Goal: Task Accomplishment & Management: Complete application form

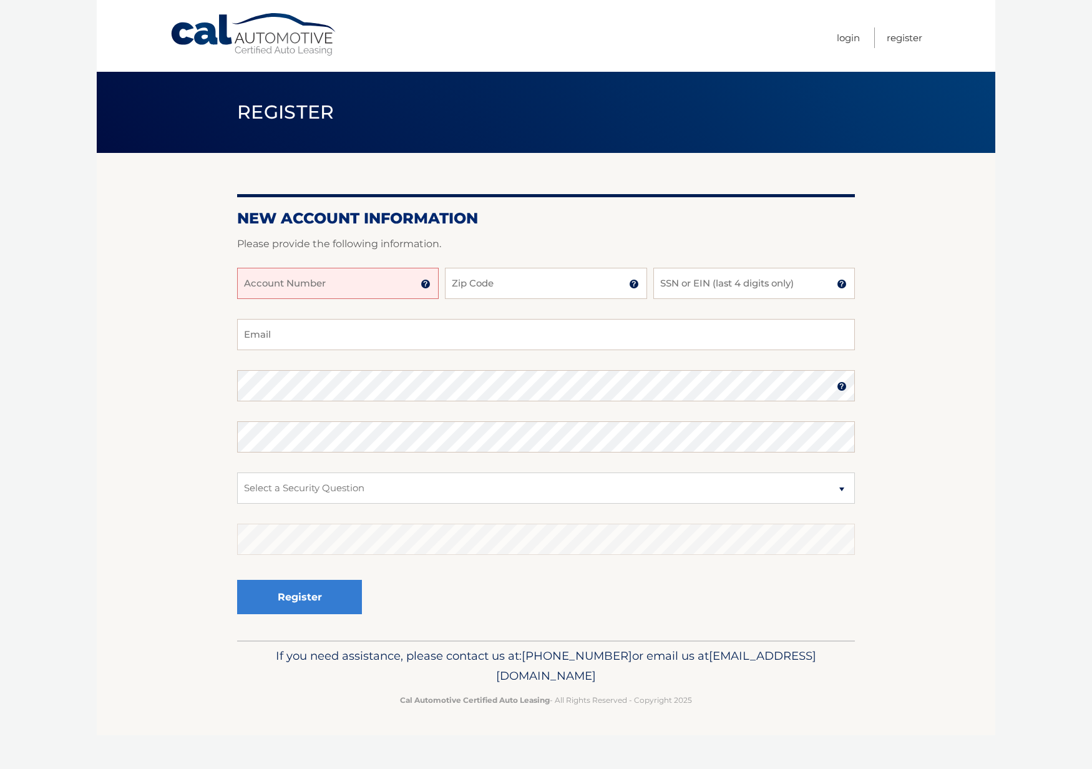
click at [376, 285] on input "Account Number" at bounding box center [338, 283] width 202 height 31
type input "44455972933"
click at [577, 296] on input "Zip Code" at bounding box center [546, 283] width 202 height 31
type input "11030"
click at [707, 291] on input "0517" at bounding box center [755, 283] width 202 height 31
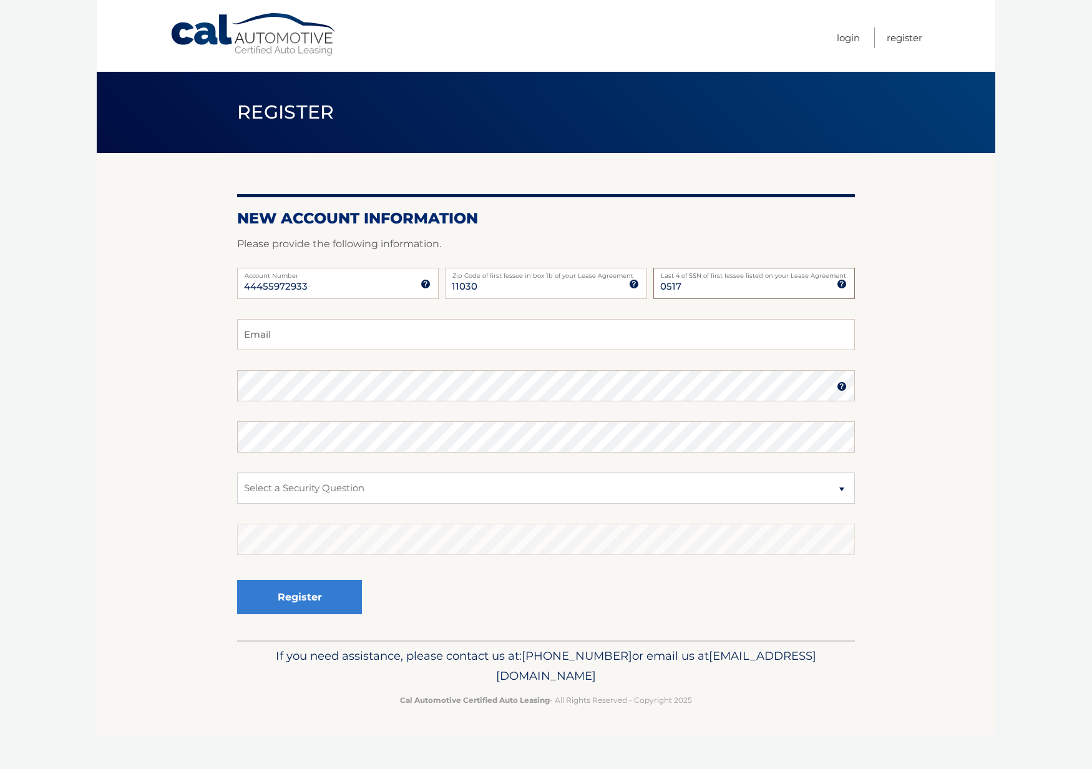
drag, startPoint x: 662, startPoint y: 286, endPoint x: 547, endPoint y: 280, distance: 115.6
click at [559, 286] on div "44455972933 Account Number 11 digit account number provided on your coupon book…" at bounding box center [546, 293] width 618 height 51
type input "0529"
type input "davidlhahn@gmail.com"
click at [441, 486] on select "Select a Security Question What was the name of your elementary school? What is…" at bounding box center [546, 488] width 618 height 31
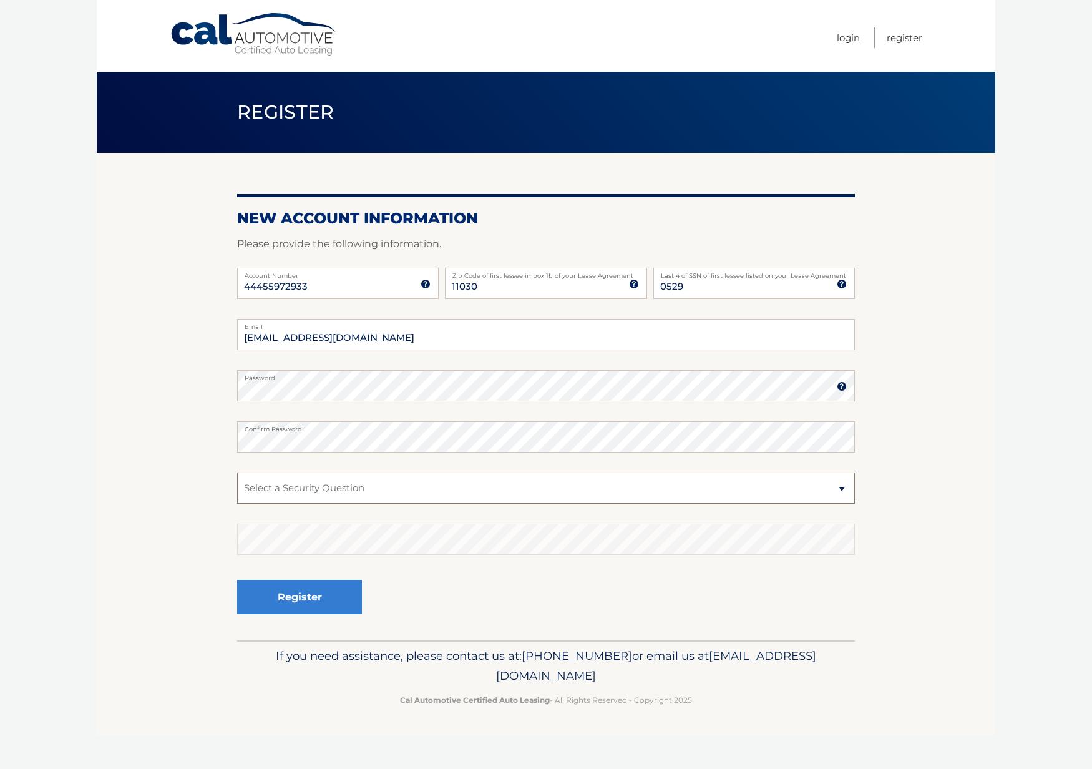
select select "3"
click at [237, 473] on select "Select a Security Question What was the name of your elementary school? What is…" at bounding box center [546, 488] width 618 height 31
click at [331, 609] on button "Register" at bounding box center [299, 597] width 125 height 34
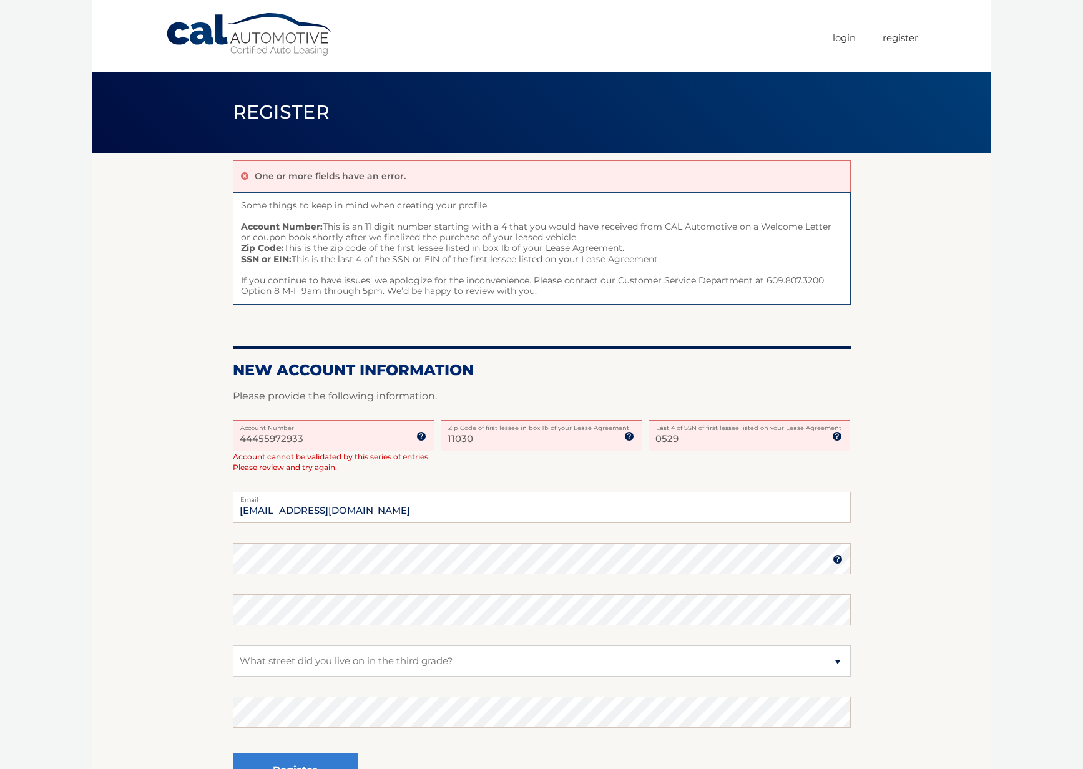
click at [362, 429] on label "Account Number" at bounding box center [334, 425] width 202 height 10
click at [362, 429] on input "44455972933" at bounding box center [334, 435] width 202 height 31
click at [348, 439] on input "44455972933" at bounding box center [334, 435] width 202 height 31
click at [298, 441] on input "44455972933" at bounding box center [334, 435] width 202 height 31
drag, startPoint x: 315, startPoint y: 438, endPoint x: 156, endPoint y: 426, distance: 159.0
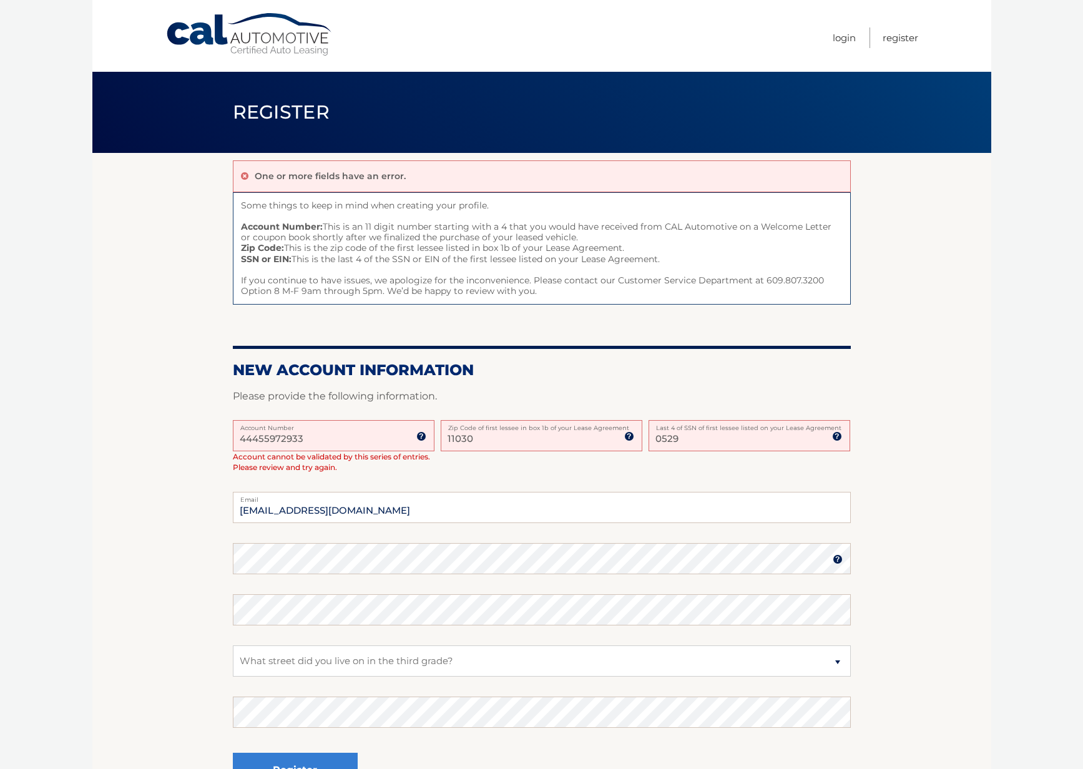
click at [156, 426] on section "One or more fields have an error. Some things to keep in mind when creating you…" at bounding box center [541, 483] width 899 height 660
click at [718, 446] on input "0529" at bounding box center [750, 435] width 202 height 31
click at [321, 439] on input "44455972933" at bounding box center [334, 435] width 202 height 31
drag, startPoint x: 321, startPoint y: 439, endPoint x: 33, endPoint y: 411, distance: 289.8
click at [36, 413] on body "Cal Automotive Menu Login Register Register" at bounding box center [541, 384] width 1083 height 769
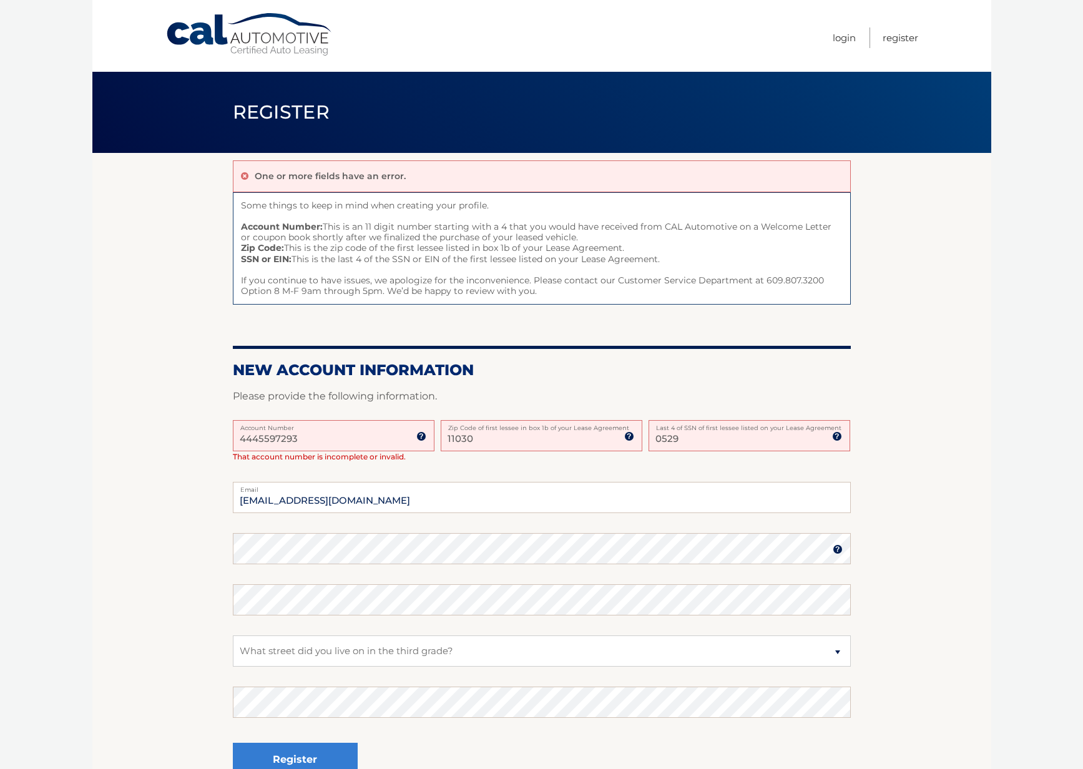
type input "44455972933"
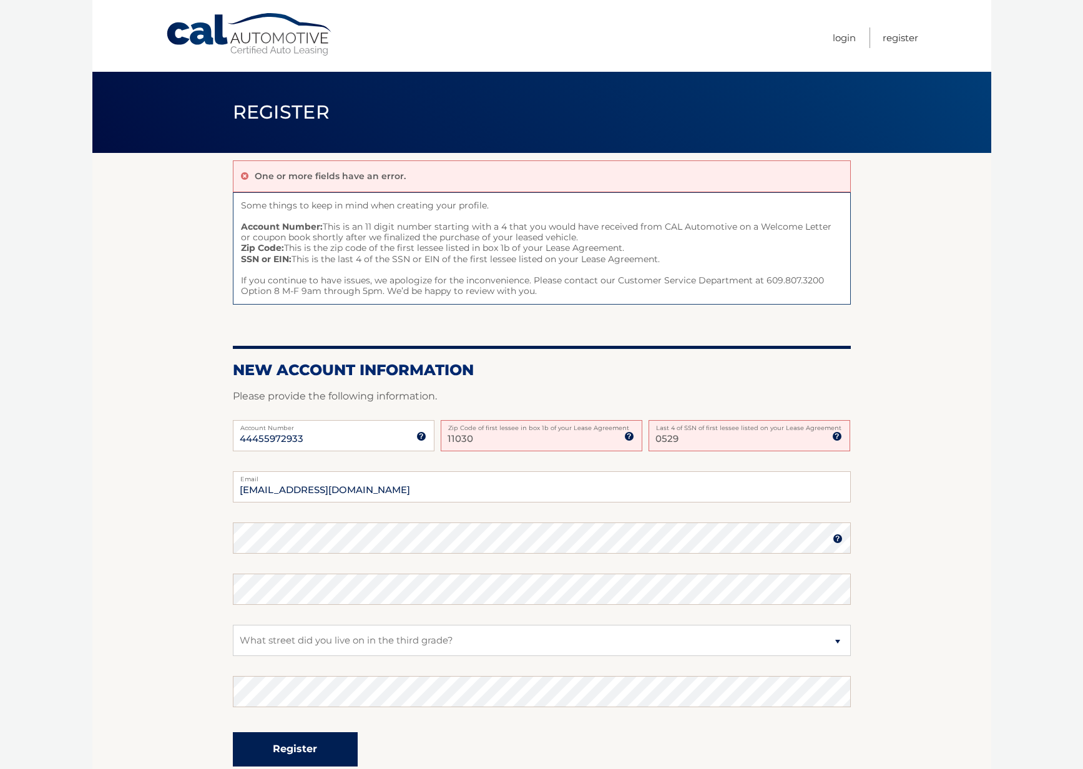
click at [335, 755] on button "Register" at bounding box center [295, 749] width 125 height 34
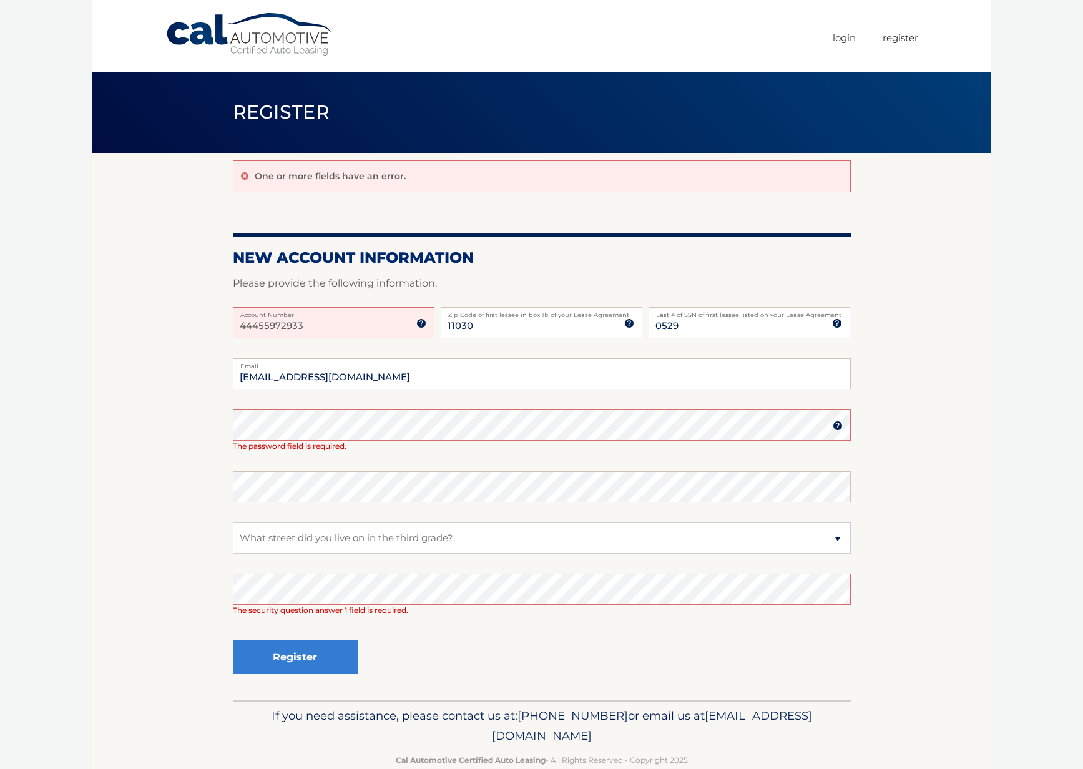
scroll to position [16, 0]
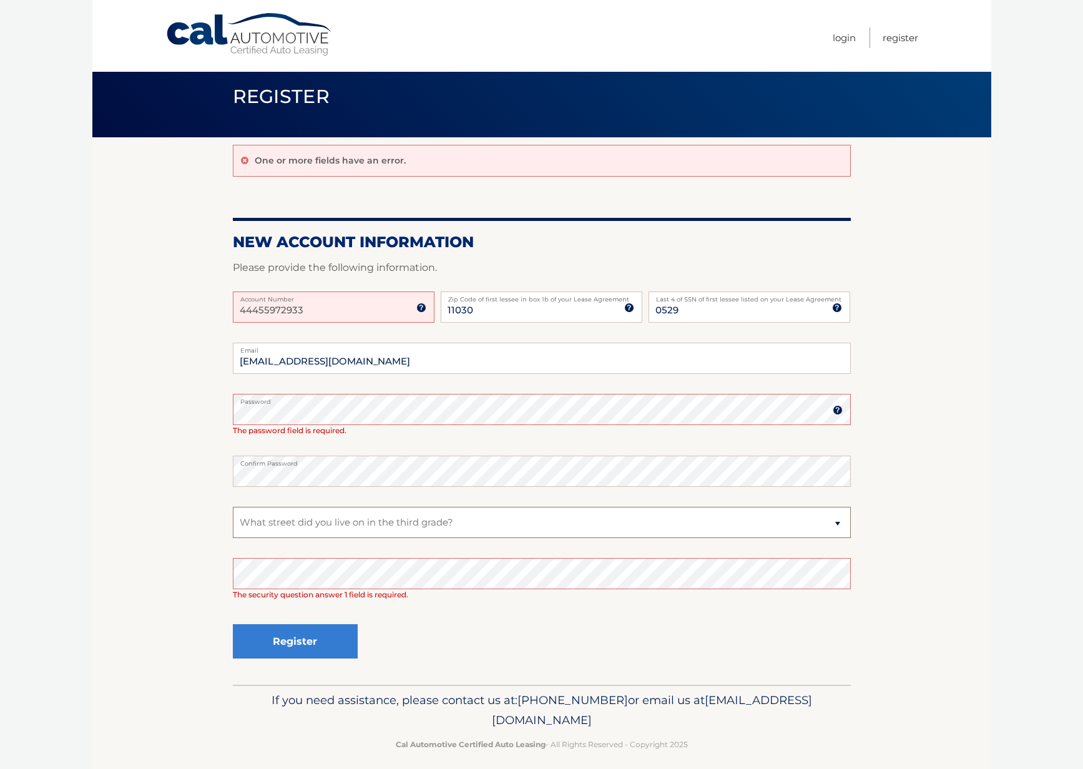
click at [392, 529] on select "Select a Security Question What was the name of your elementary school? What is…" at bounding box center [542, 522] width 618 height 31
click at [233, 507] on select "Select a Security Question What was the name of your elementary school? What is…" at bounding box center [542, 522] width 618 height 31
click at [394, 526] on select "Select a Security Question What was the name of your elementary school? What is…" at bounding box center [542, 522] width 618 height 31
select select "2"
click at [233, 507] on select "Select a Security Question What was the name of your elementary school? What is…" at bounding box center [542, 522] width 618 height 31
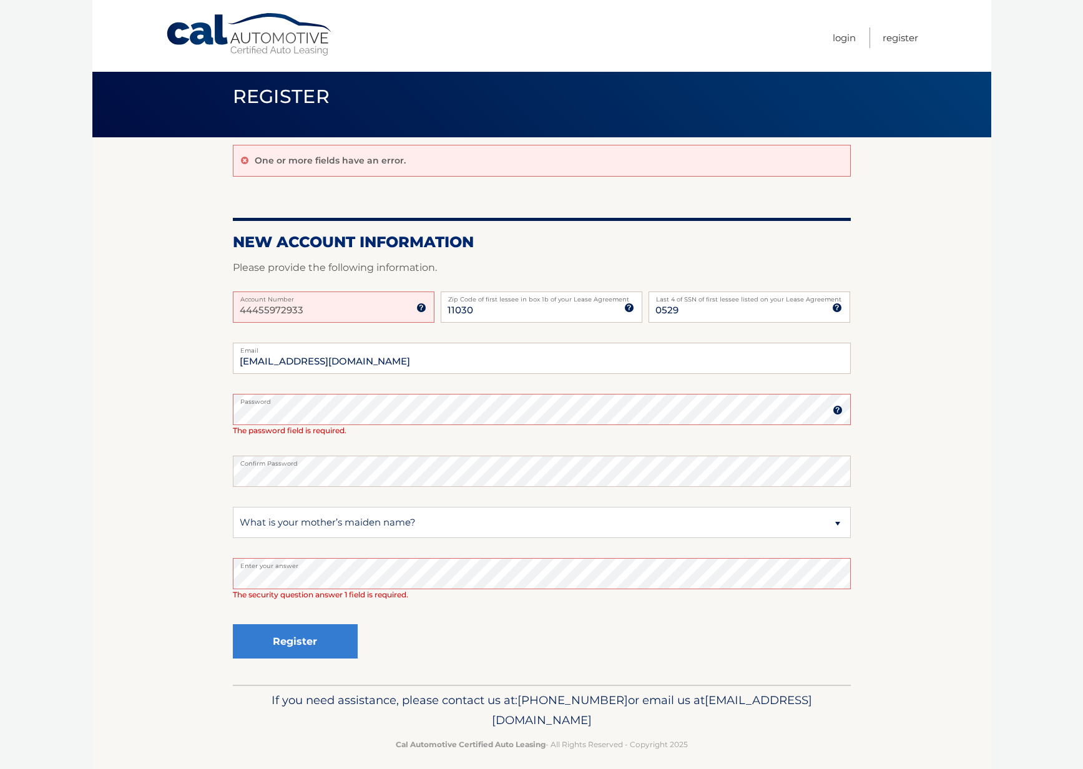
click at [447, 627] on div "Register" at bounding box center [542, 642] width 618 height 46
click at [296, 646] on button "Register" at bounding box center [295, 641] width 125 height 34
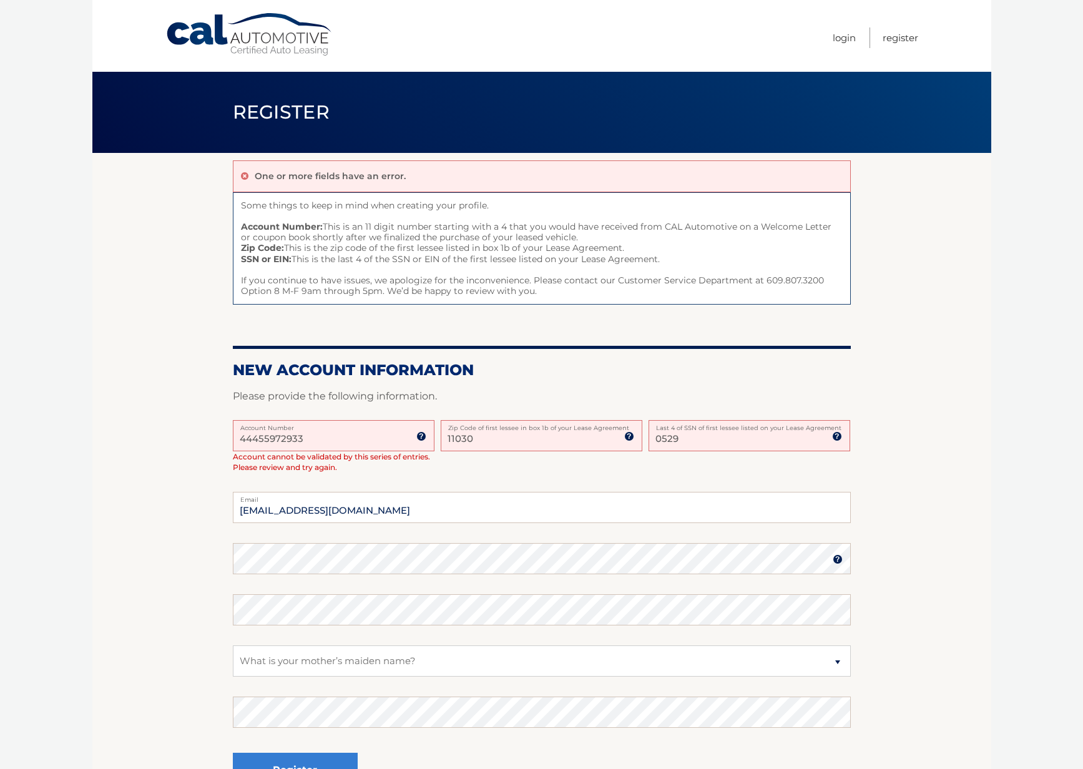
scroll to position [16, 0]
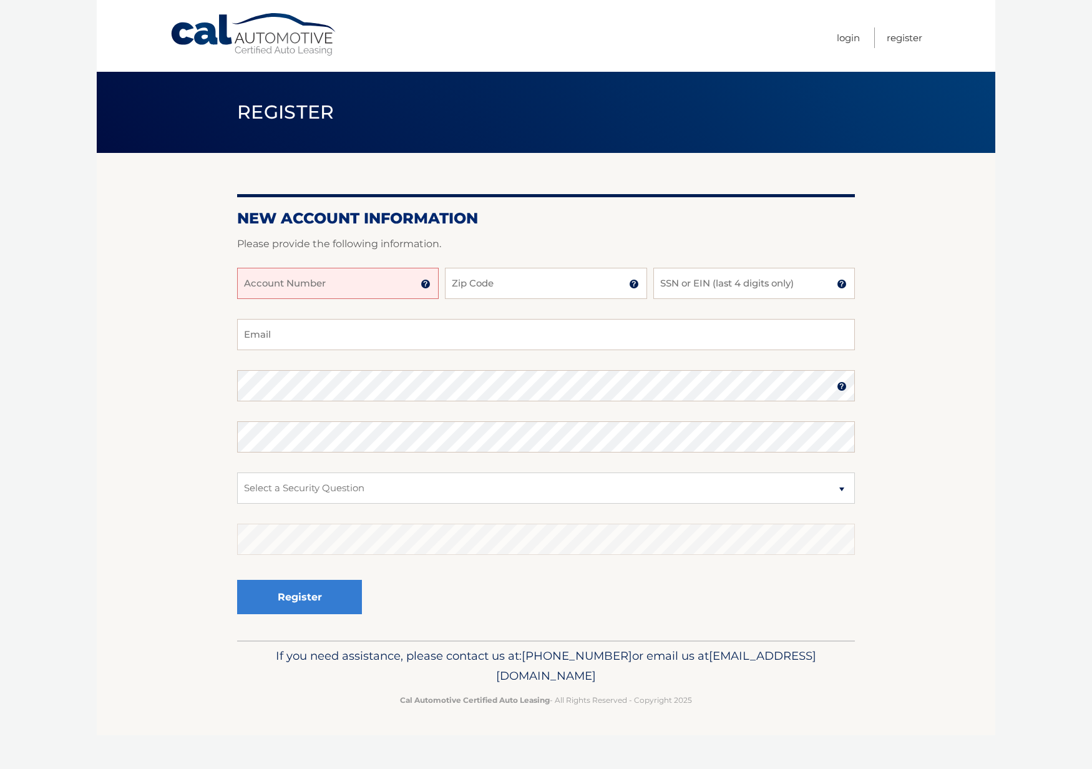
click at [353, 276] on input "Account Number" at bounding box center [338, 283] width 202 height 31
type input "44455972933"
drag, startPoint x: 526, startPoint y: 298, endPoint x: 526, endPoint y: 290, distance: 7.5
click at [526, 297] on input "Zip Code" at bounding box center [546, 283] width 202 height 31
type input "11030"
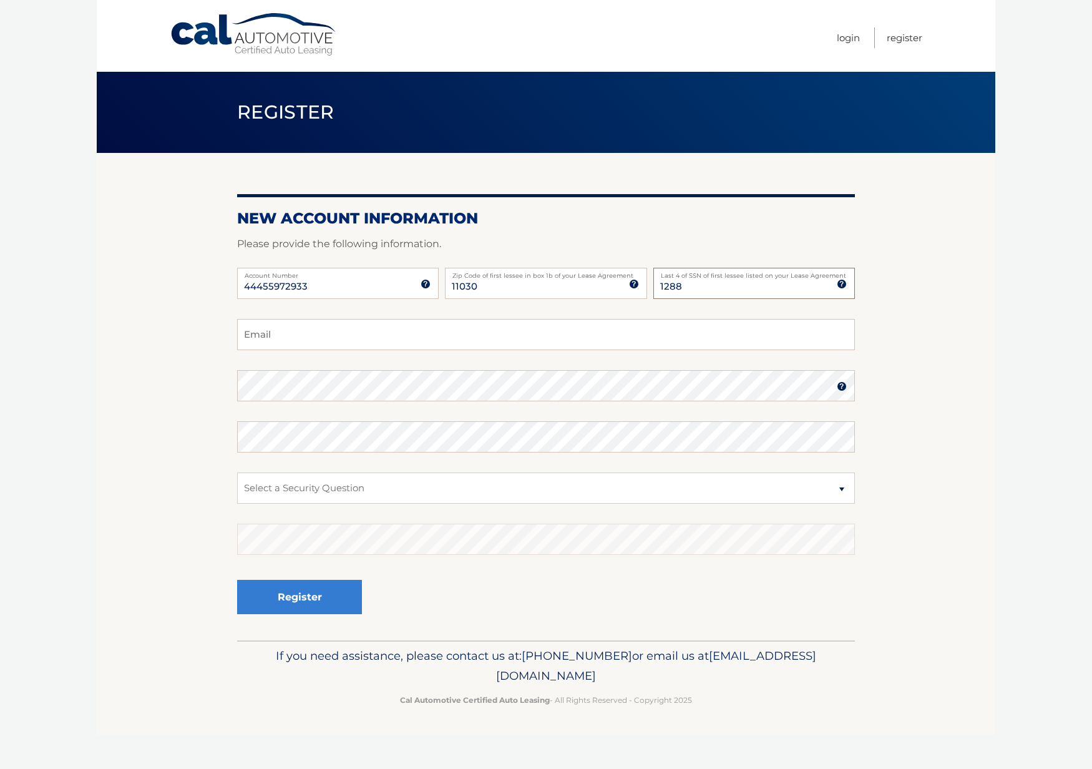
type input "1288"
click at [486, 344] on input "Email" at bounding box center [546, 334] width 618 height 31
type input "phahn0328@gmail.com"
click at [391, 474] on select "Select a Security Question What was the name of your elementary school? What is…" at bounding box center [546, 488] width 618 height 31
select select "2"
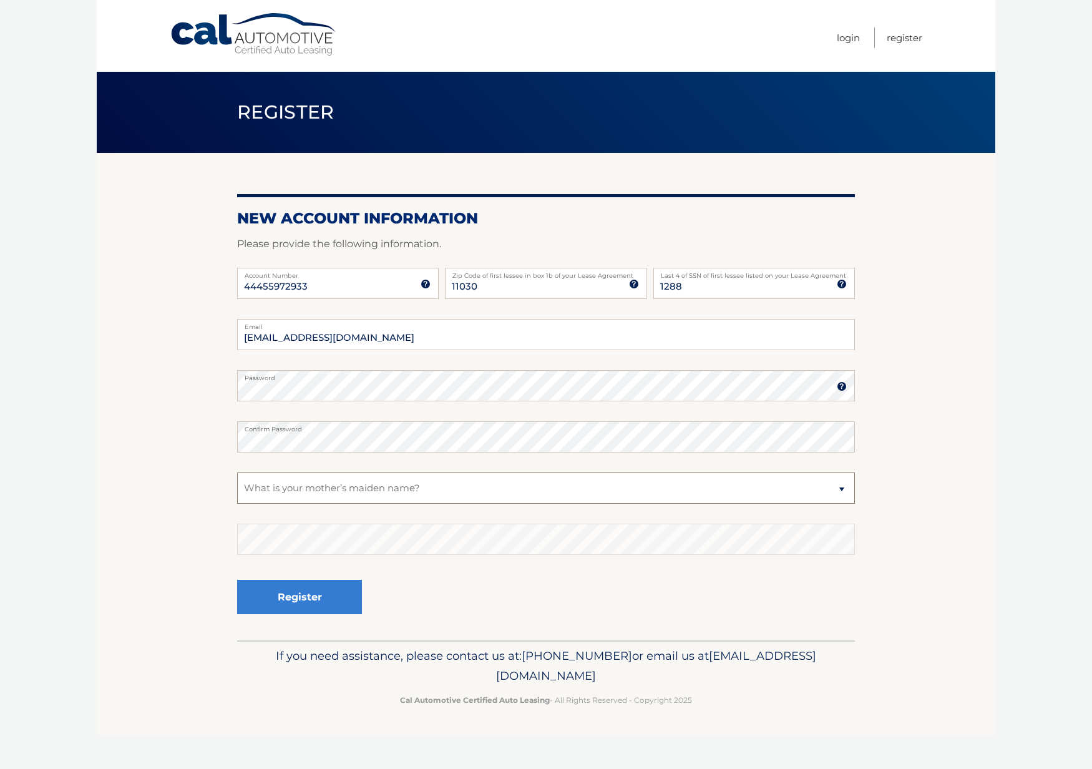
click at [237, 473] on select "Select a Security Question What was the name of your elementary school? What is…" at bounding box center [546, 488] width 618 height 31
click at [386, 340] on input "phahn0328@gmail.com" at bounding box center [546, 334] width 618 height 31
drag, startPoint x: 164, startPoint y: 320, endPoint x: -46, endPoint y: 301, distance: 211.2
click at [0, 301] on html "Cal Automotive Menu Login Register Register" at bounding box center [546, 384] width 1092 height 769
type input "davidlhahn@gmail.com"
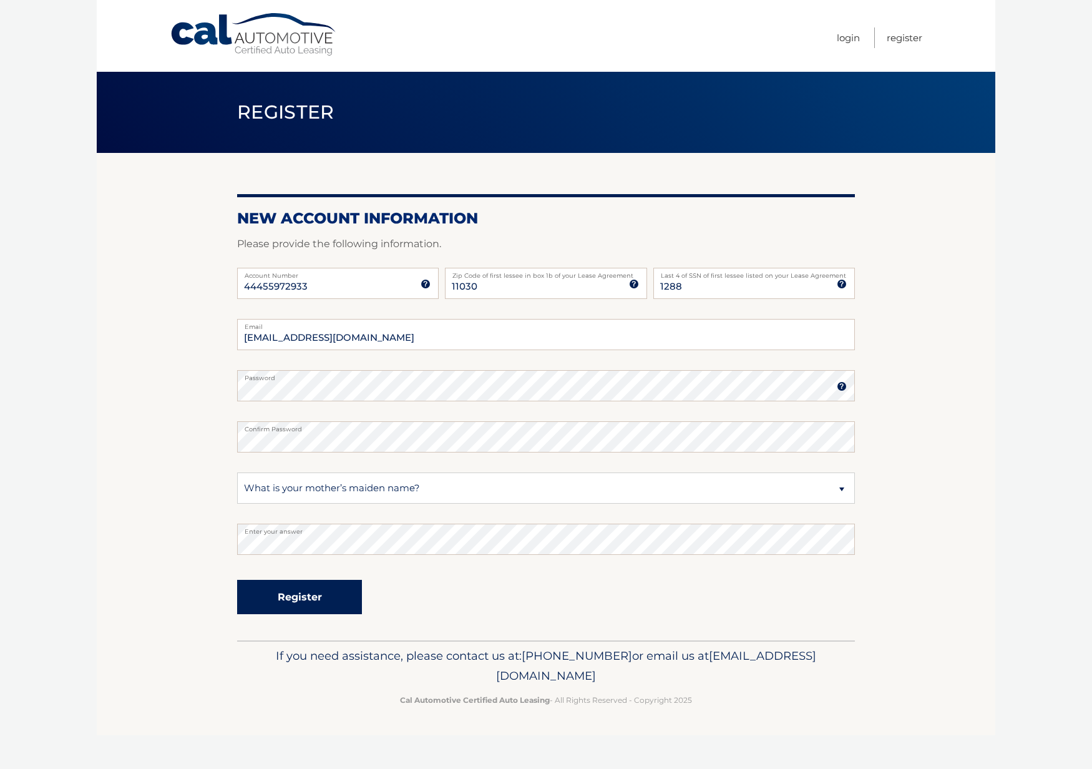
click at [323, 592] on button "Register" at bounding box center [299, 597] width 125 height 34
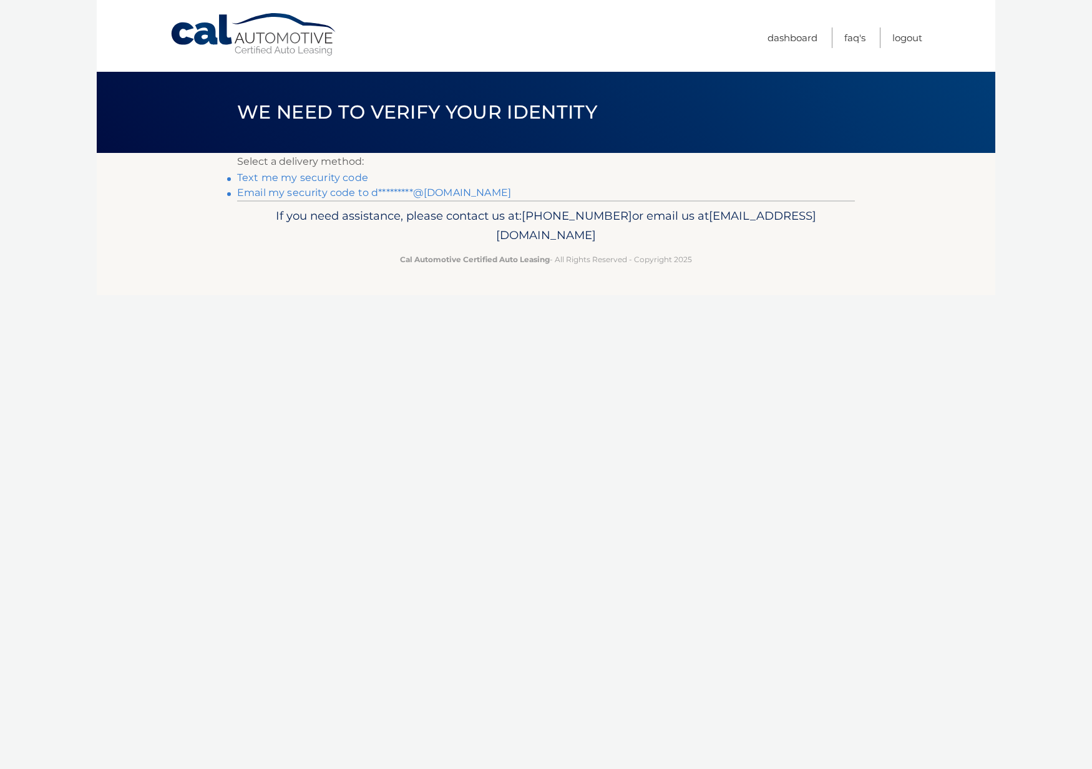
click at [321, 176] on link "Text me my security code" at bounding box center [302, 178] width 131 height 12
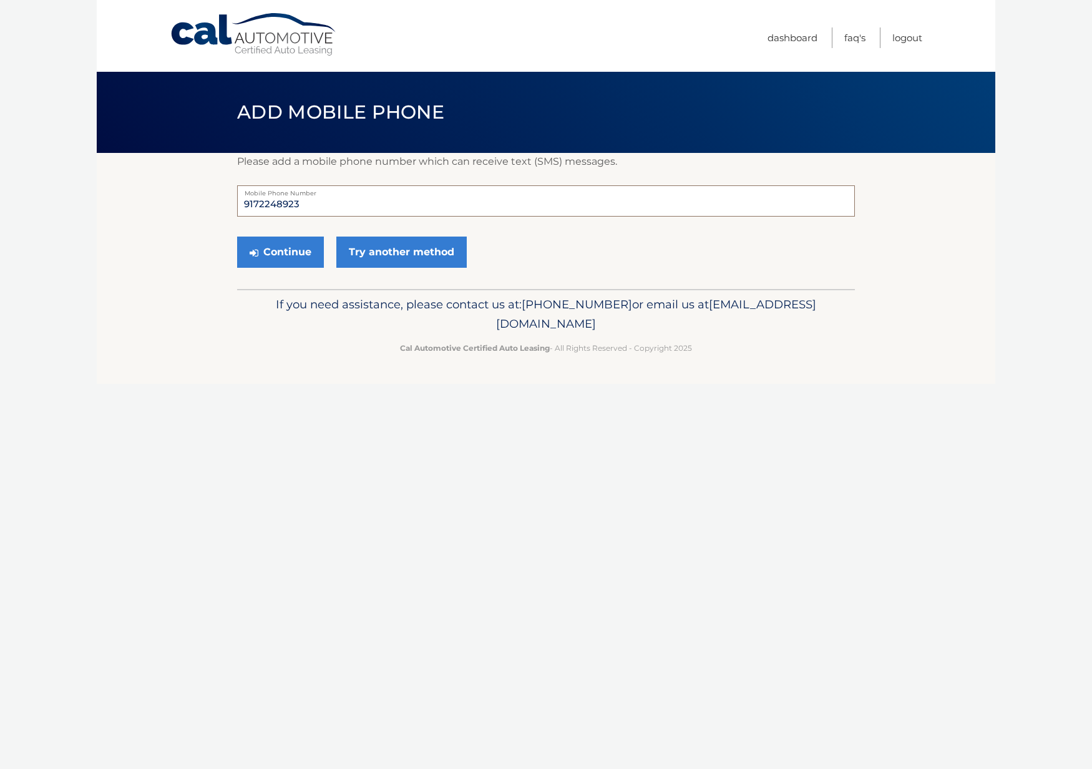
click at [319, 205] on input "9172248923" at bounding box center [546, 200] width 618 height 31
drag, startPoint x: 271, startPoint y: 209, endPoint x: 258, endPoint y: 210, distance: 12.5
click at [258, 210] on input "9172248923" at bounding box center [546, 200] width 618 height 31
type input "9175434725"
click at [786, 293] on div "If you need assistance, please contact us at: 609-807-3200 or email us at Custo…" at bounding box center [546, 324] width 618 height 70
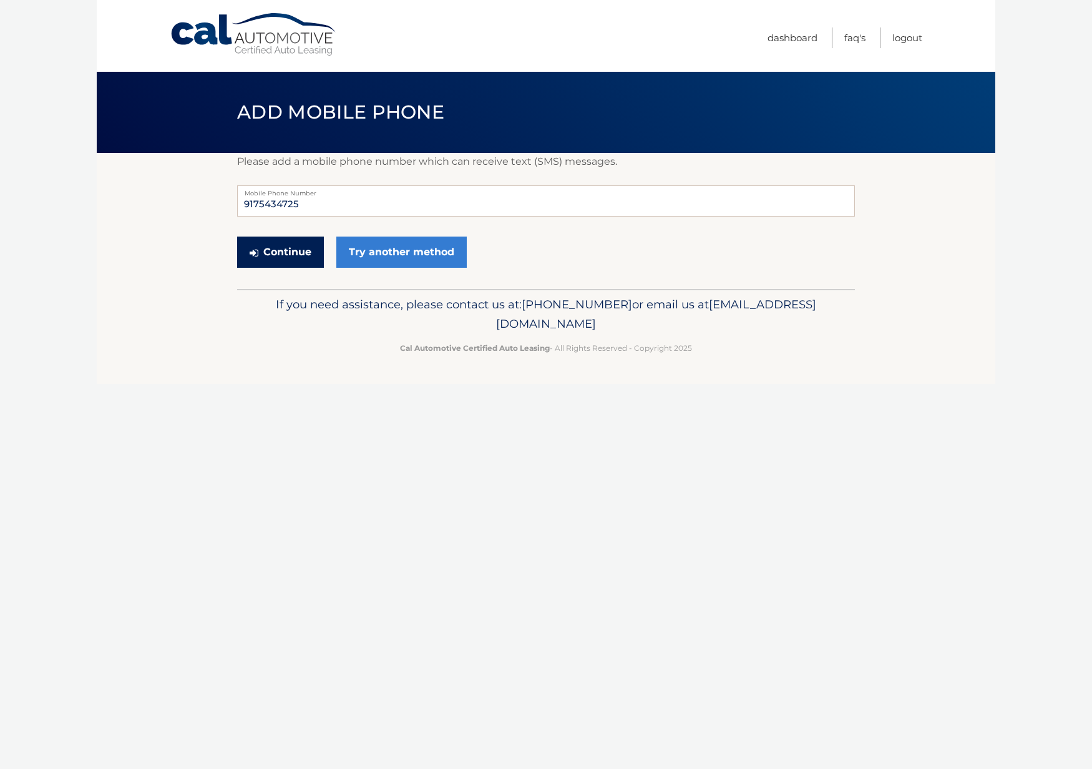
click at [298, 250] on button "Continue" at bounding box center [280, 252] width 87 height 31
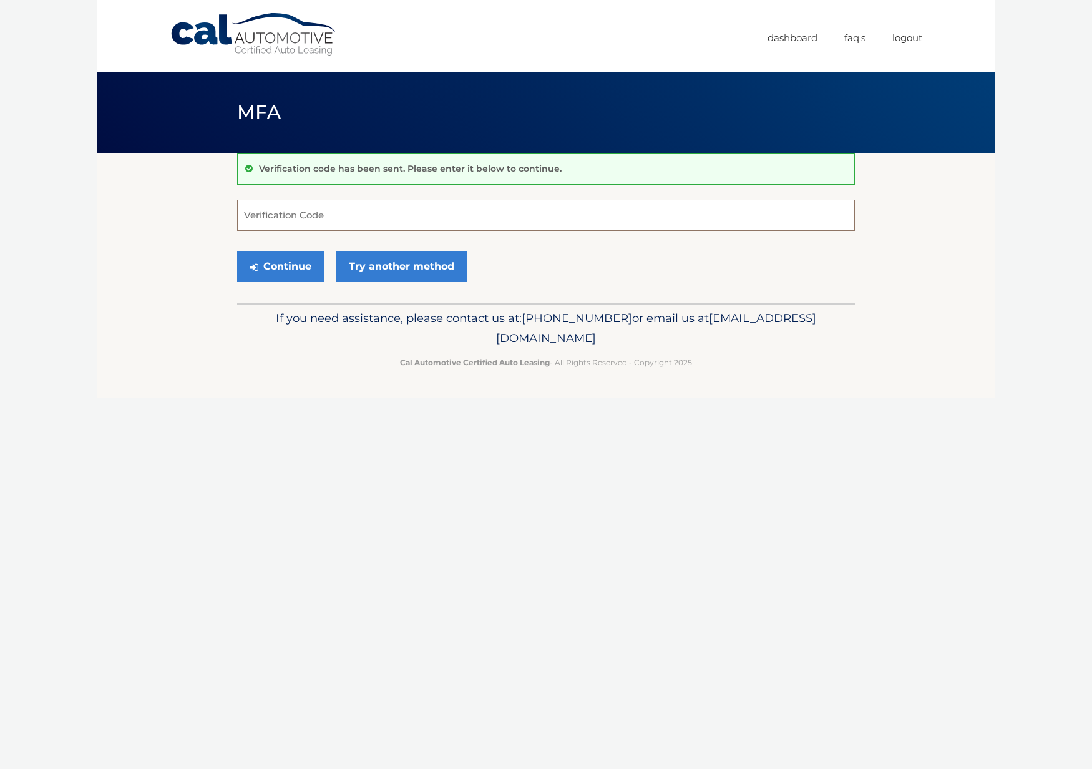
click at [349, 209] on input "Verification Code" at bounding box center [546, 215] width 618 height 31
type input "736842"
click at [300, 267] on button "Continue" at bounding box center [280, 266] width 87 height 31
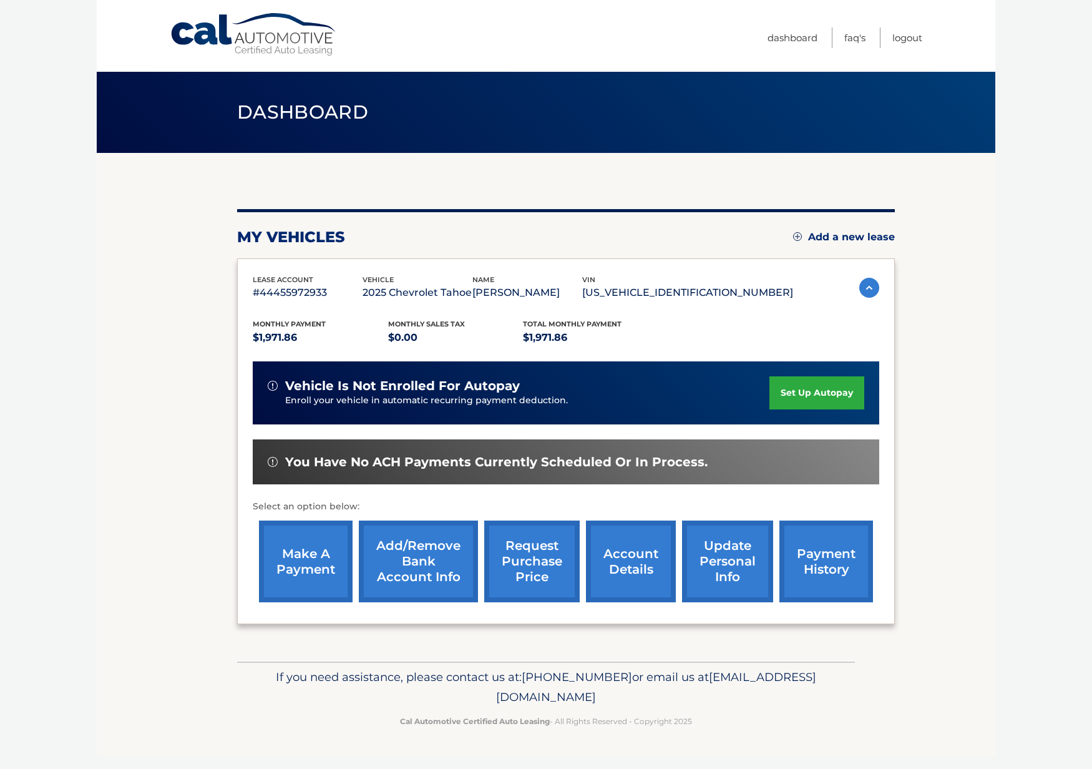
click at [830, 385] on link "set up autopay" at bounding box center [817, 392] width 95 height 33
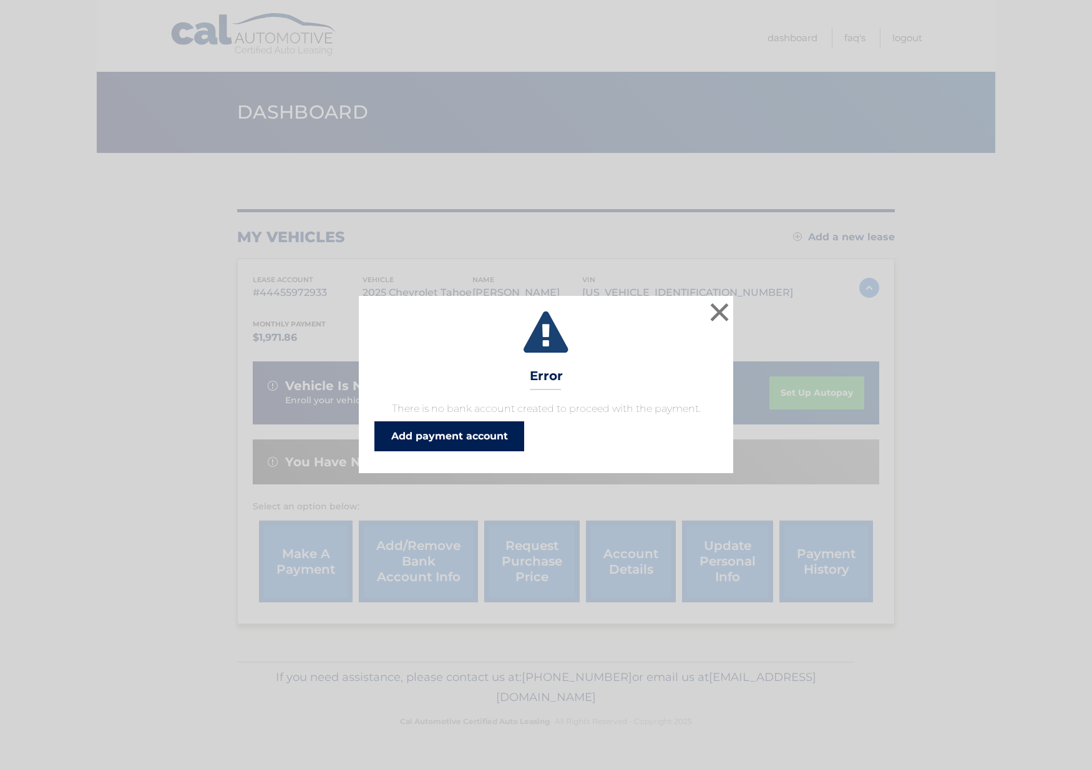
click at [491, 433] on link "Add payment account" at bounding box center [450, 436] width 150 height 30
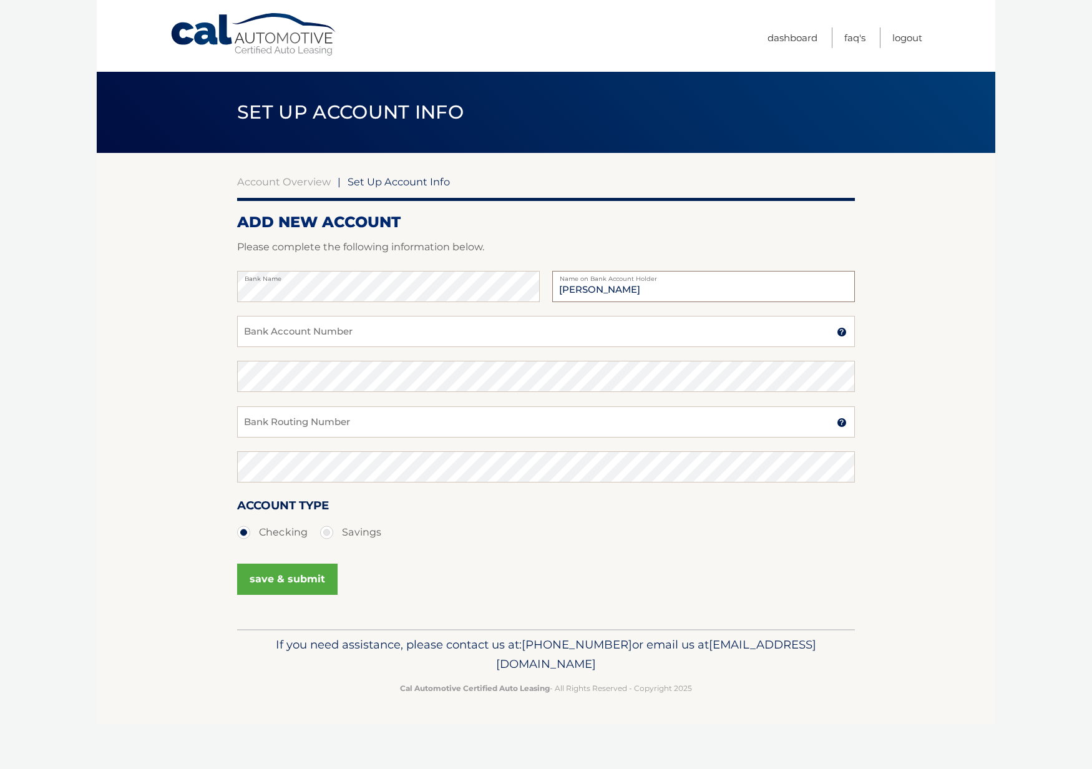
type input "David Hahn"
click at [294, 331] on input "Bank Account Number" at bounding box center [546, 331] width 618 height 31
type input "9946362898"
click at [397, 413] on input "Bank Routing Number" at bounding box center [546, 421] width 618 height 31
type input "021000089"
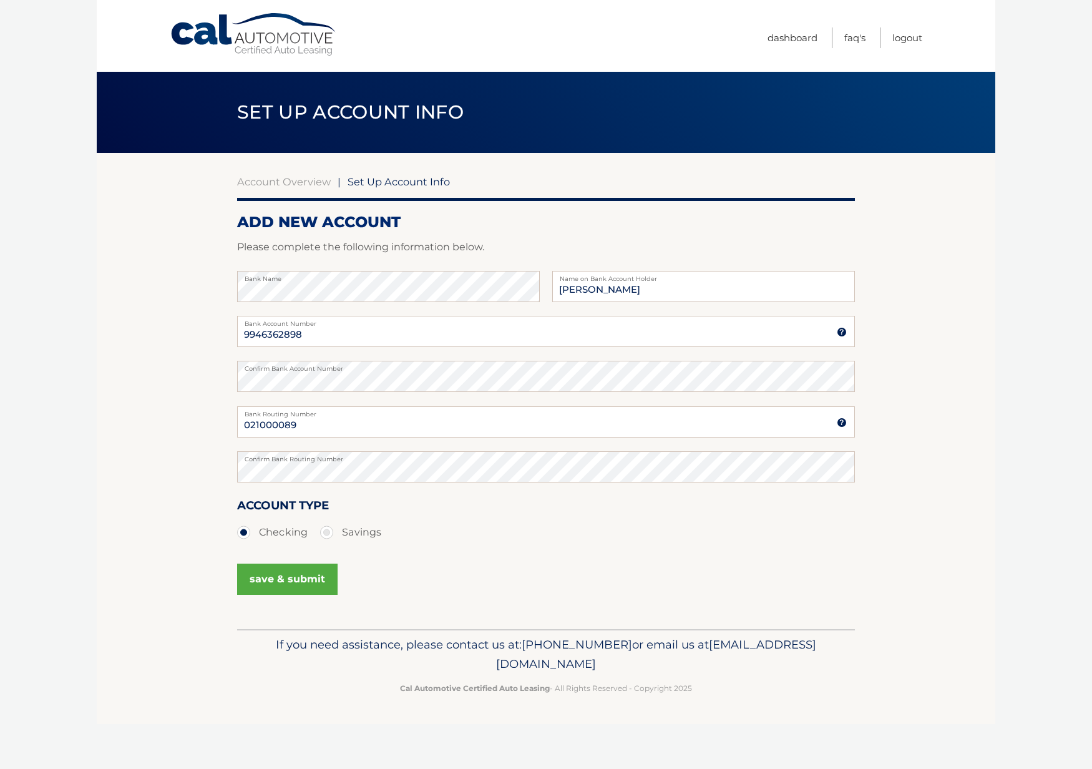
click at [295, 587] on button "save & submit" at bounding box center [287, 579] width 100 height 31
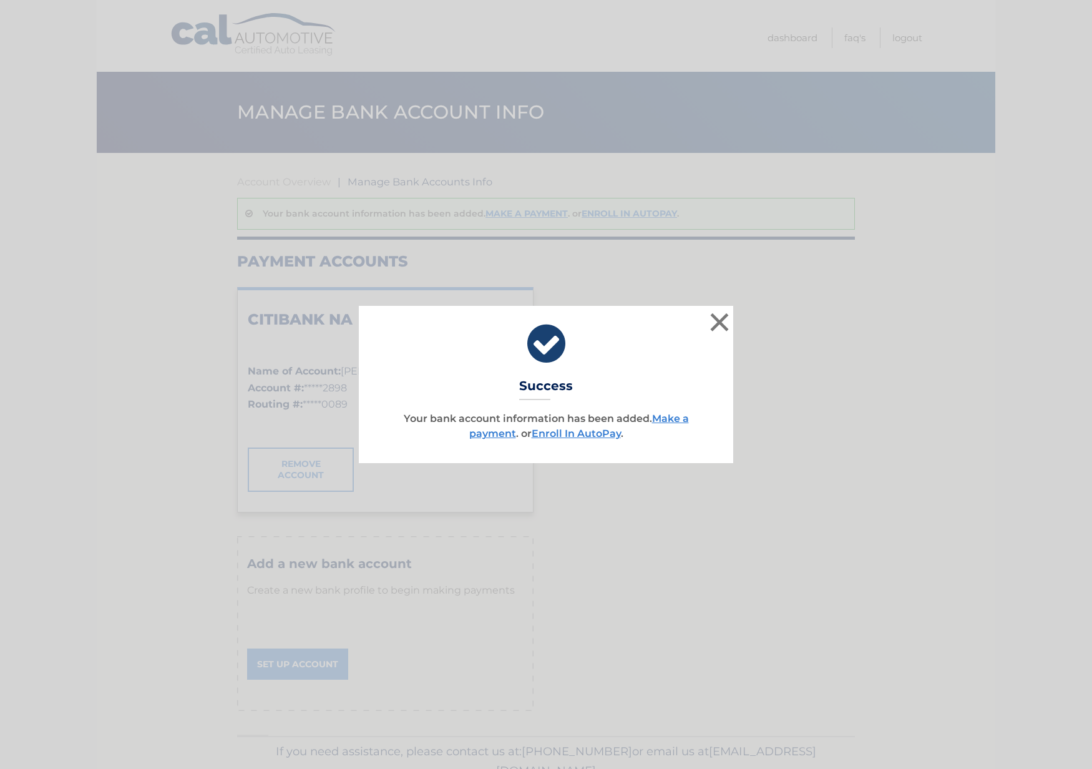
click at [796, 439] on div "× Success Your bank account information has been added. Make a payment . or Enr…" at bounding box center [546, 384] width 1082 height 157
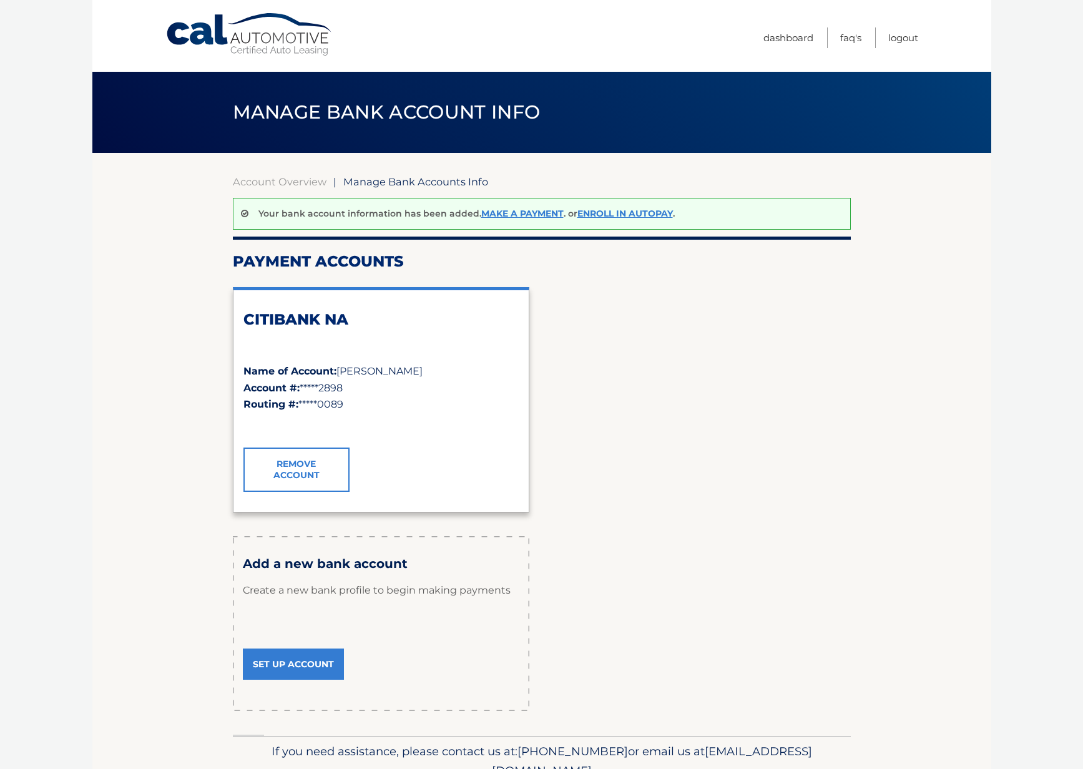
drag, startPoint x: 617, startPoint y: 214, endPoint x: 636, endPoint y: 236, distance: 29.2
click at [617, 213] on link "Enroll In AutoPay" at bounding box center [625, 213] width 96 height 11
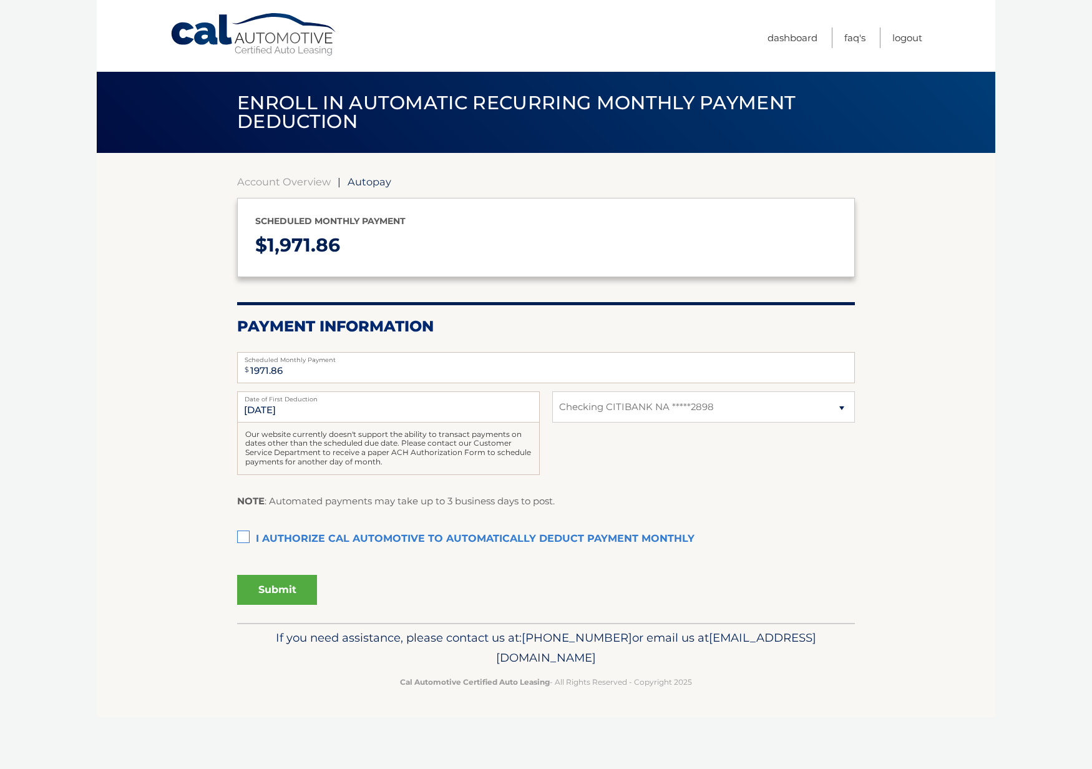
select select "NmY0MTdlMDQtZGI5OS00YmEwLTg5MjItOTI5Y2Q0MDA0MDc3"
click at [241, 536] on label "I authorize cal automotive to automatically deduct payment monthly This checkbo…" at bounding box center [546, 539] width 618 height 25
click at [0, 0] on input "I authorize cal automotive to automatically deduct payment monthly This checkbo…" at bounding box center [0, 0] width 0 height 0
click at [300, 592] on button "Submit" at bounding box center [277, 590] width 80 height 30
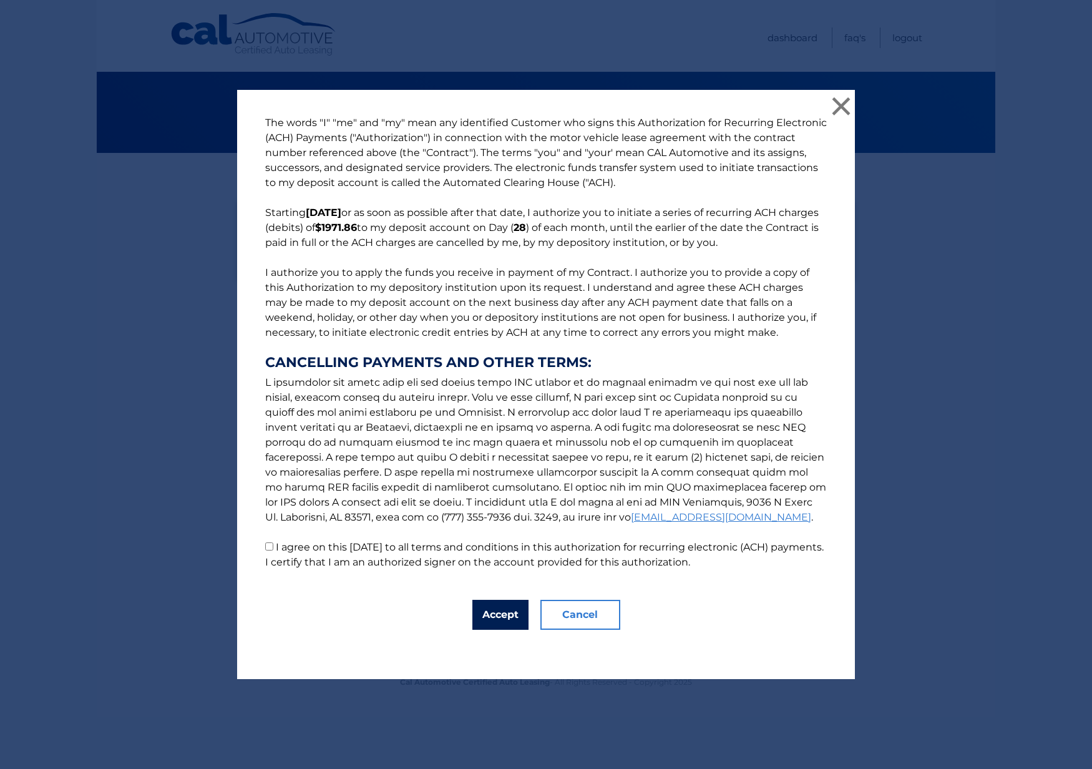
click at [491, 614] on button "Accept" at bounding box center [501, 615] width 56 height 30
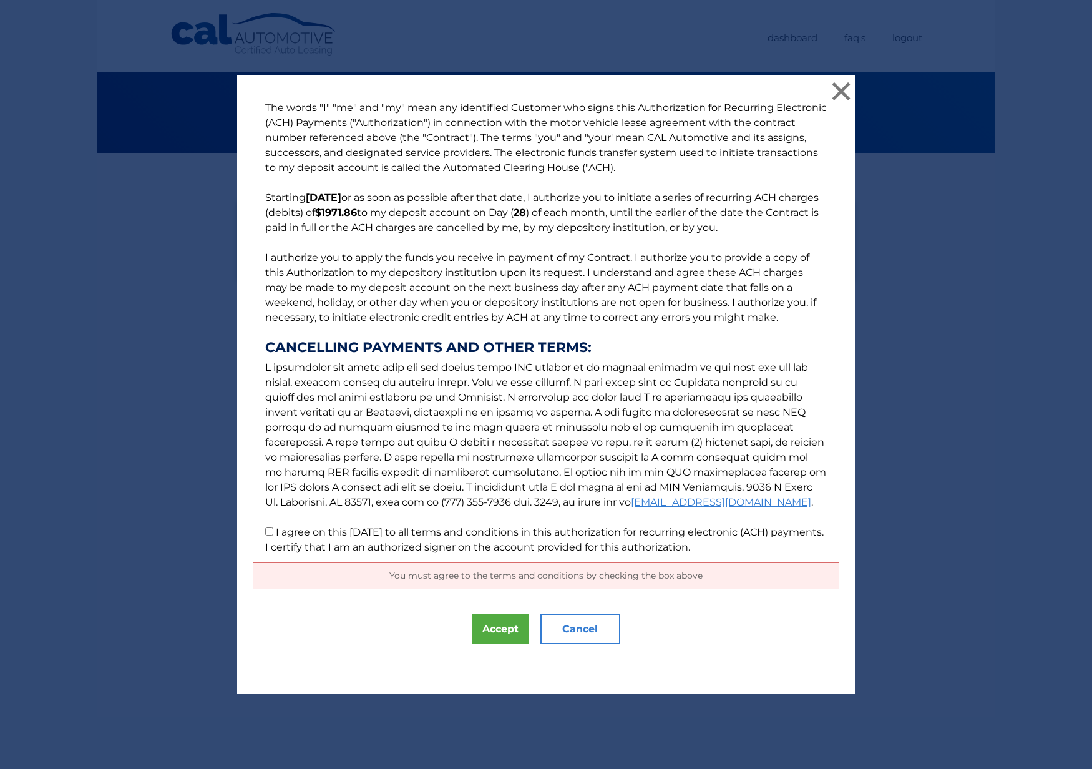
click at [265, 529] on input "I agree on this 09/22/2025 to all terms and conditions in this authorization fo…" at bounding box center [269, 531] width 8 height 8
checkbox input "true"
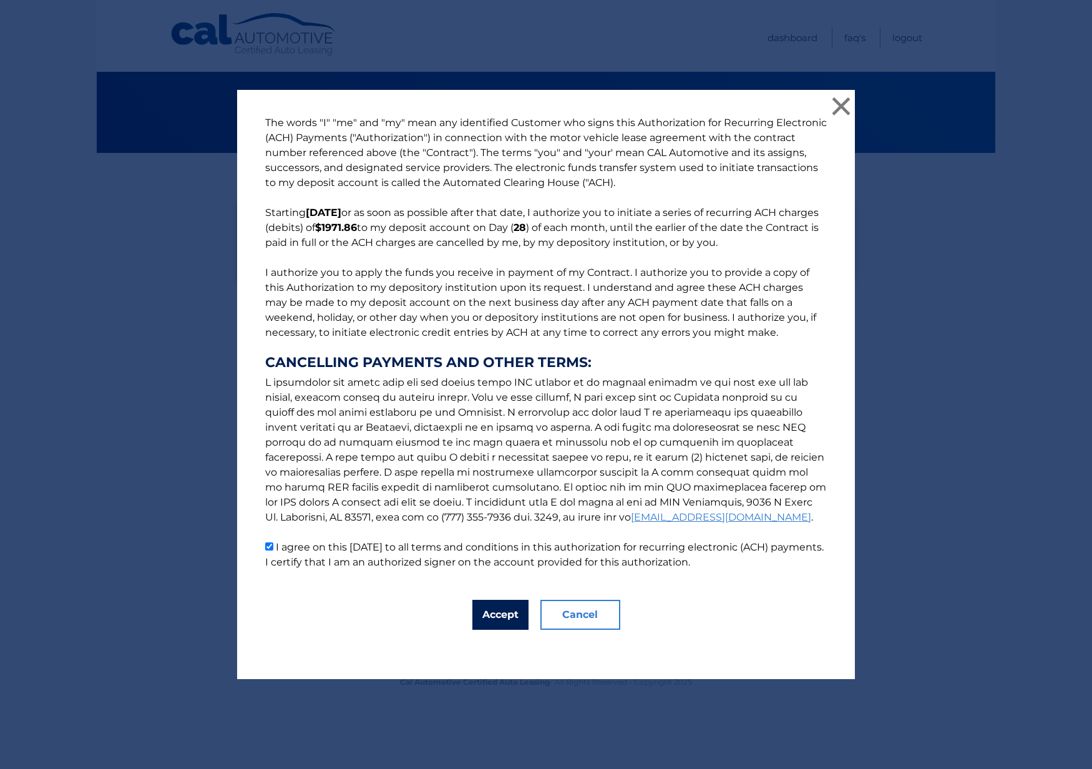
click at [480, 614] on button "Accept" at bounding box center [501, 615] width 56 height 30
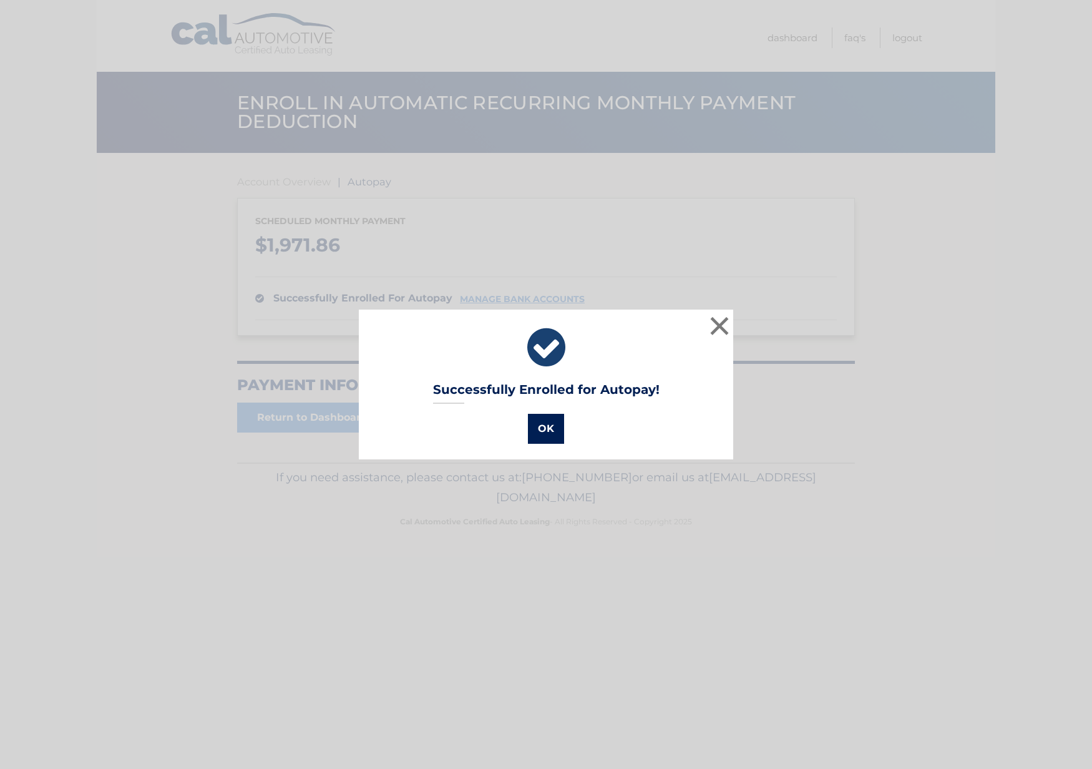
click at [538, 423] on button "OK" at bounding box center [546, 429] width 36 height 30
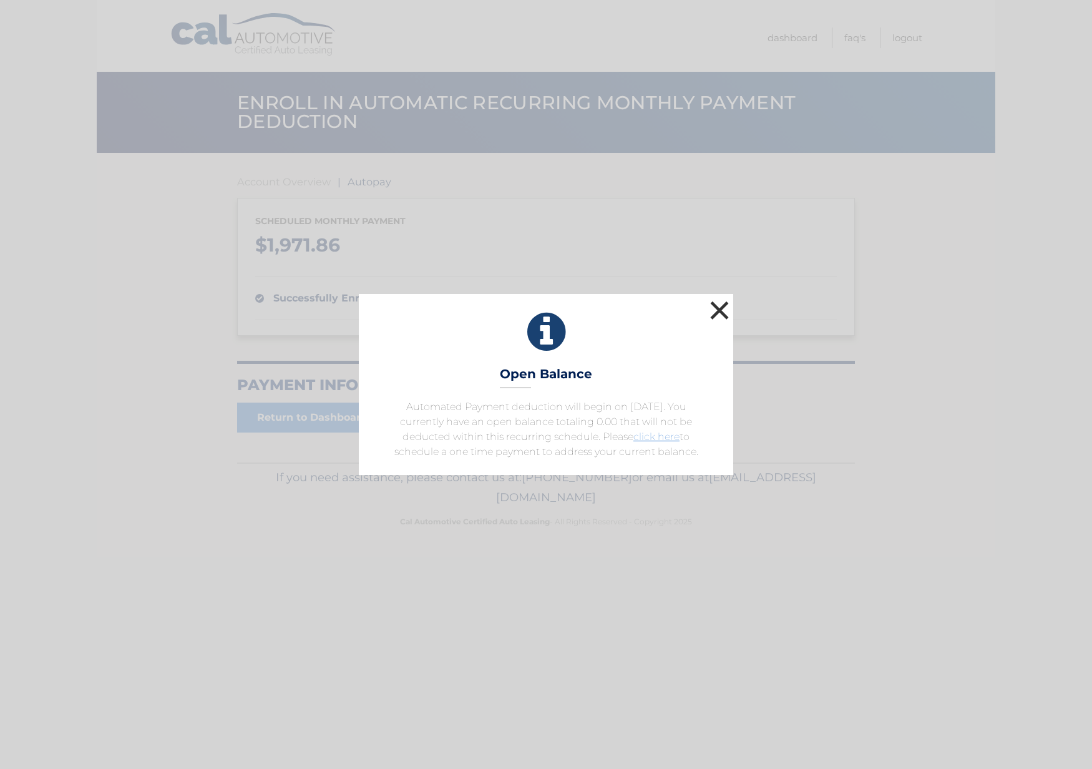
click at [720, 308] on button "×" at bounding box center [719, 310] width 25 height 25
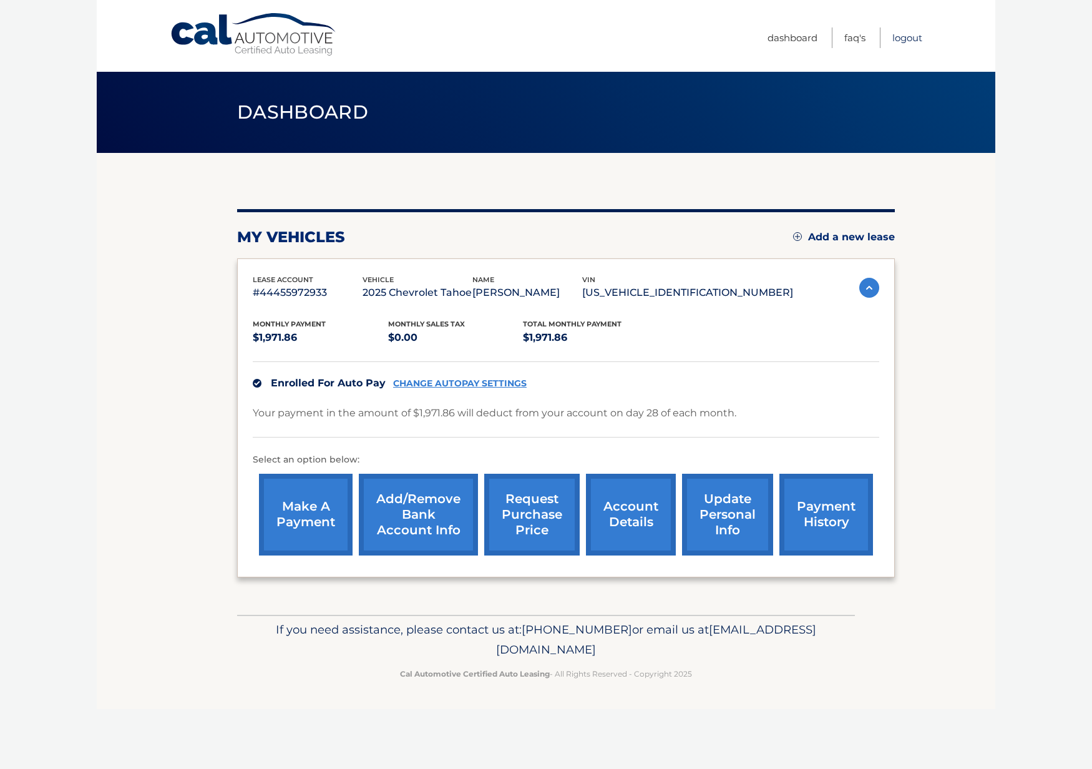
click at [909, 42] on link "Logout" at bounding box center [908, 37] width 30 height 21
